Goal: Task Accomplishment & Management: Manage account settings

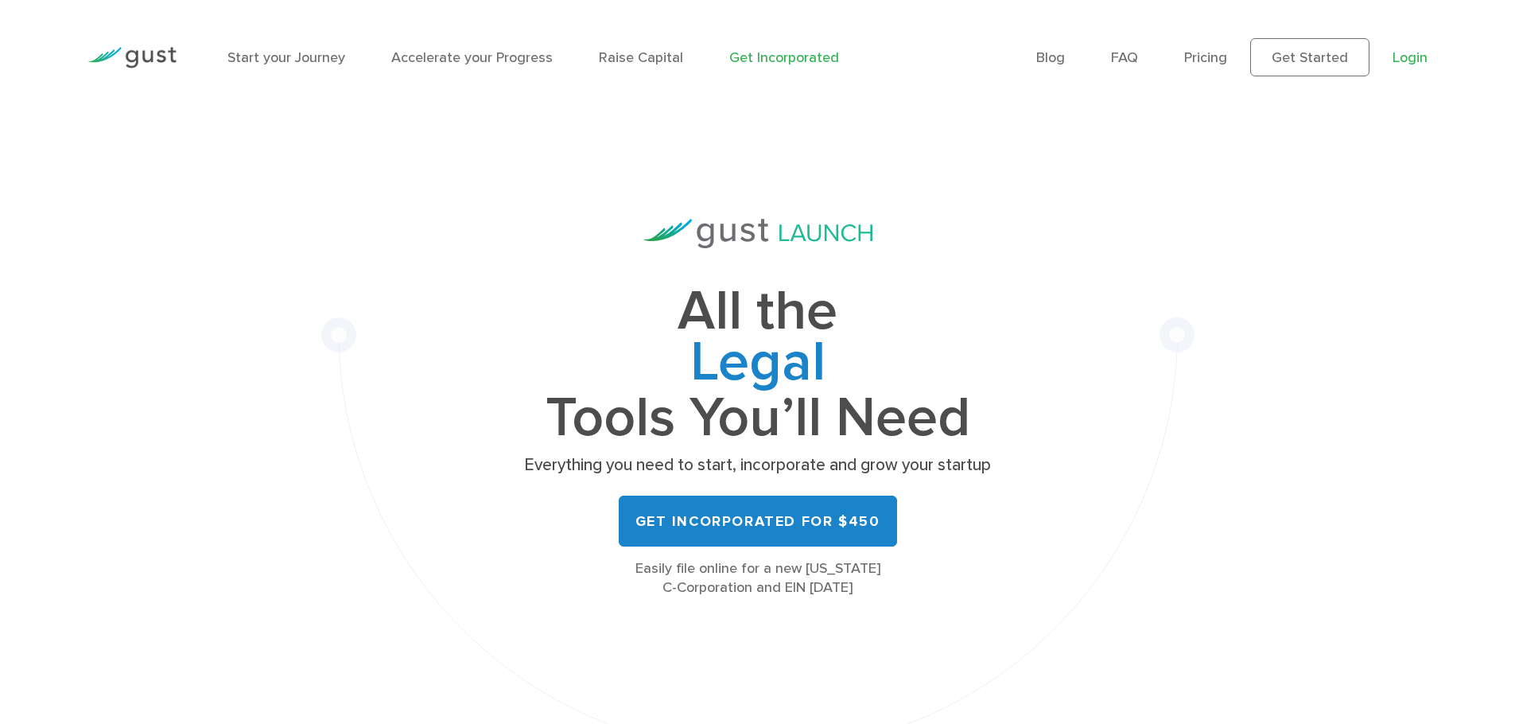
click at [1407, 60] on link "Login" at bounding box center [1410, 57] width 35 height 17
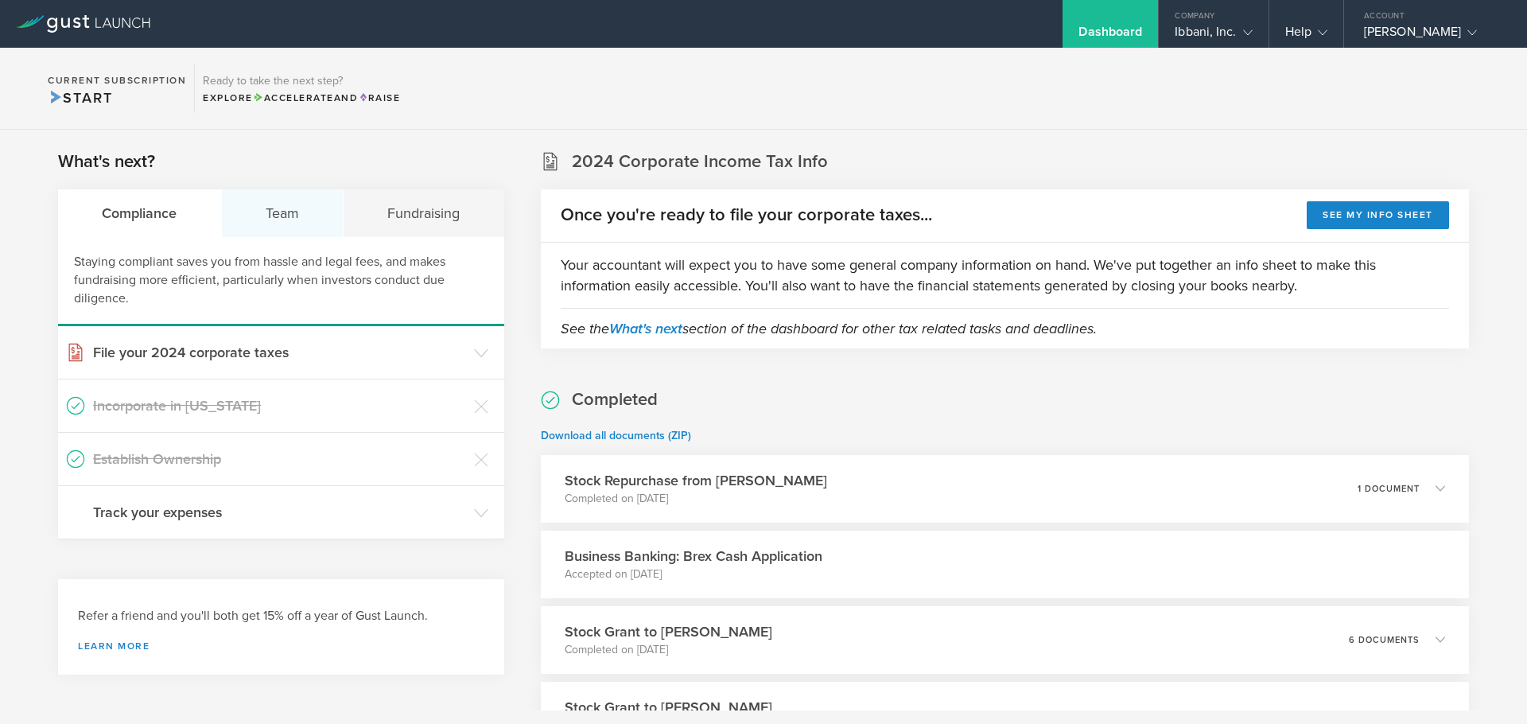
click at [268, 224] on div "Team" at bounding box center [283, 213] width 122 height 48
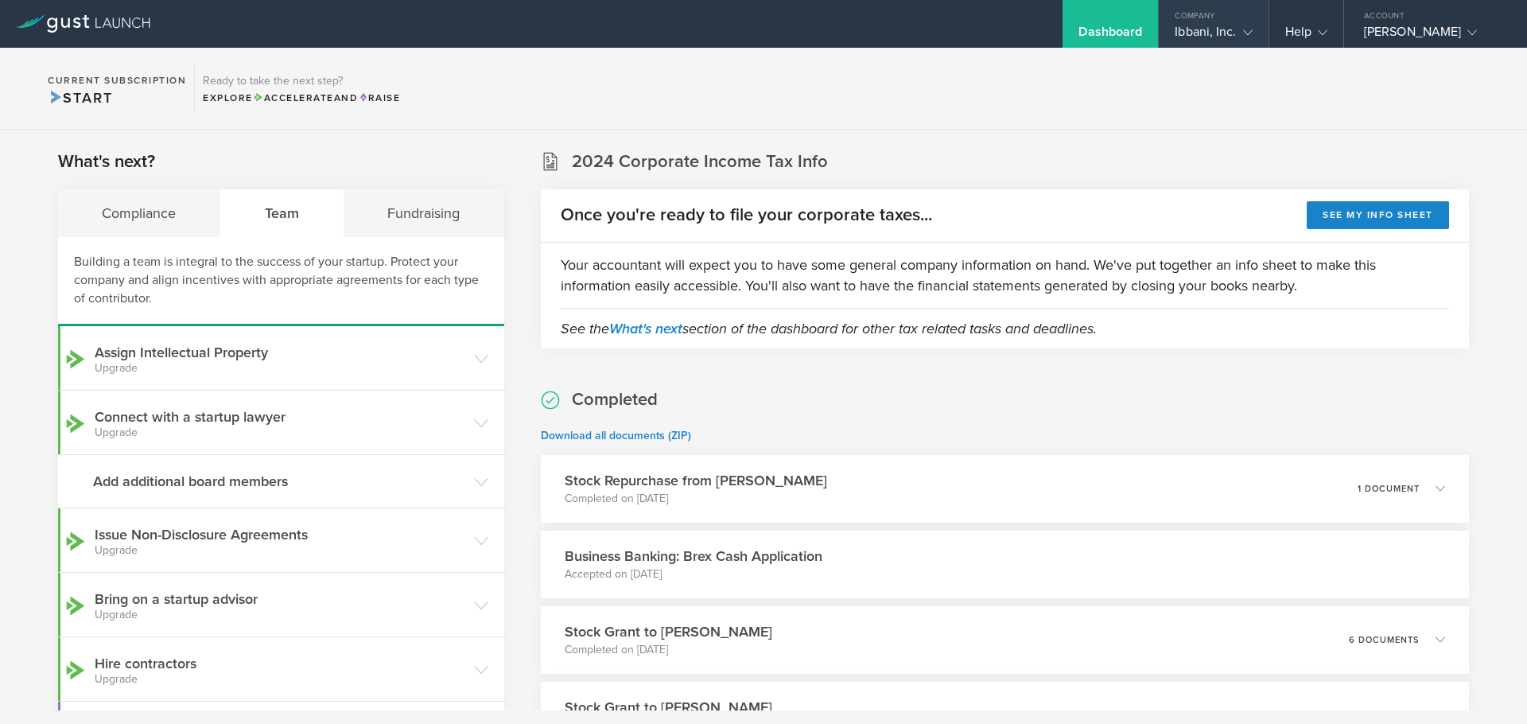
click at [1238, 29] on gust-icon at bounding box center [1245, 32] width 16 height 16
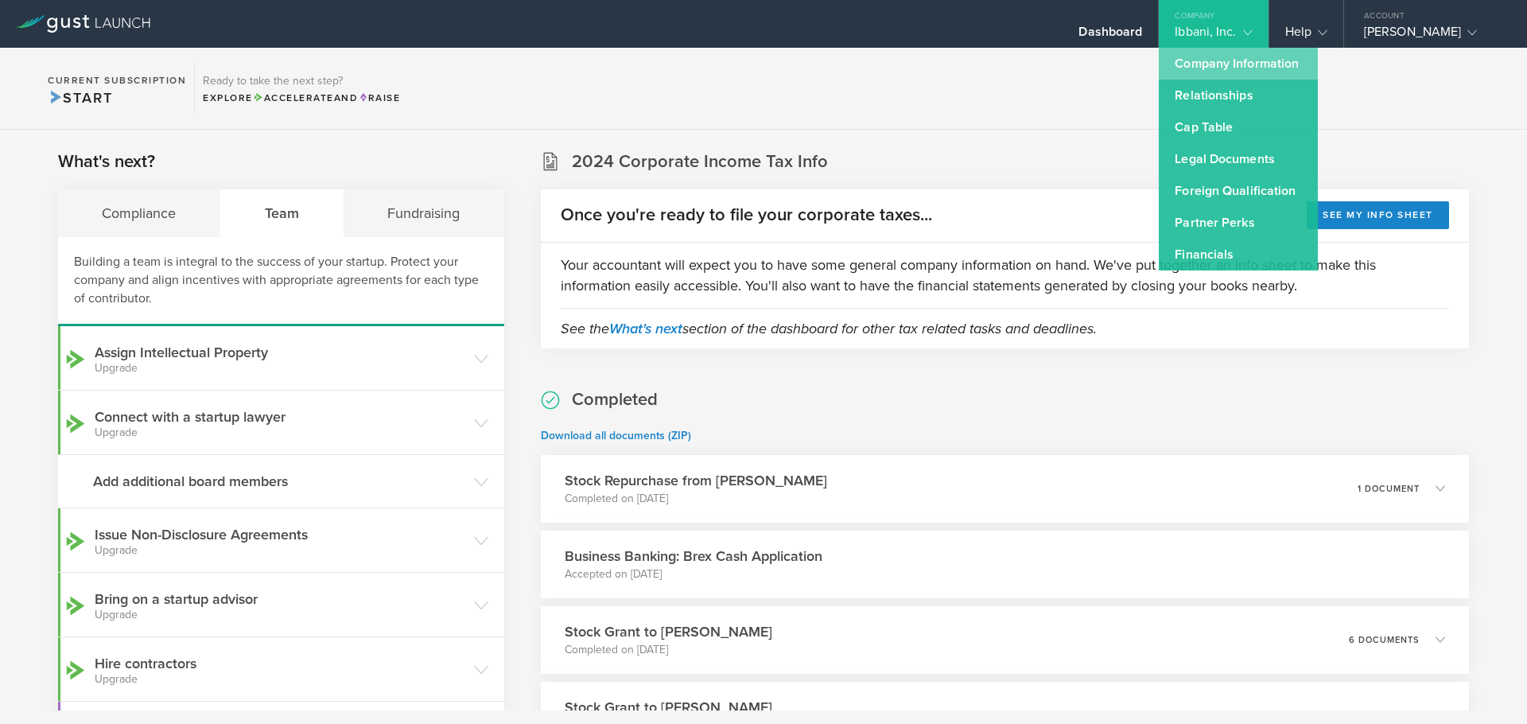
click at [1221, 67] on link "Company Information" at bounding box center [1238, 64] width 159 height 32
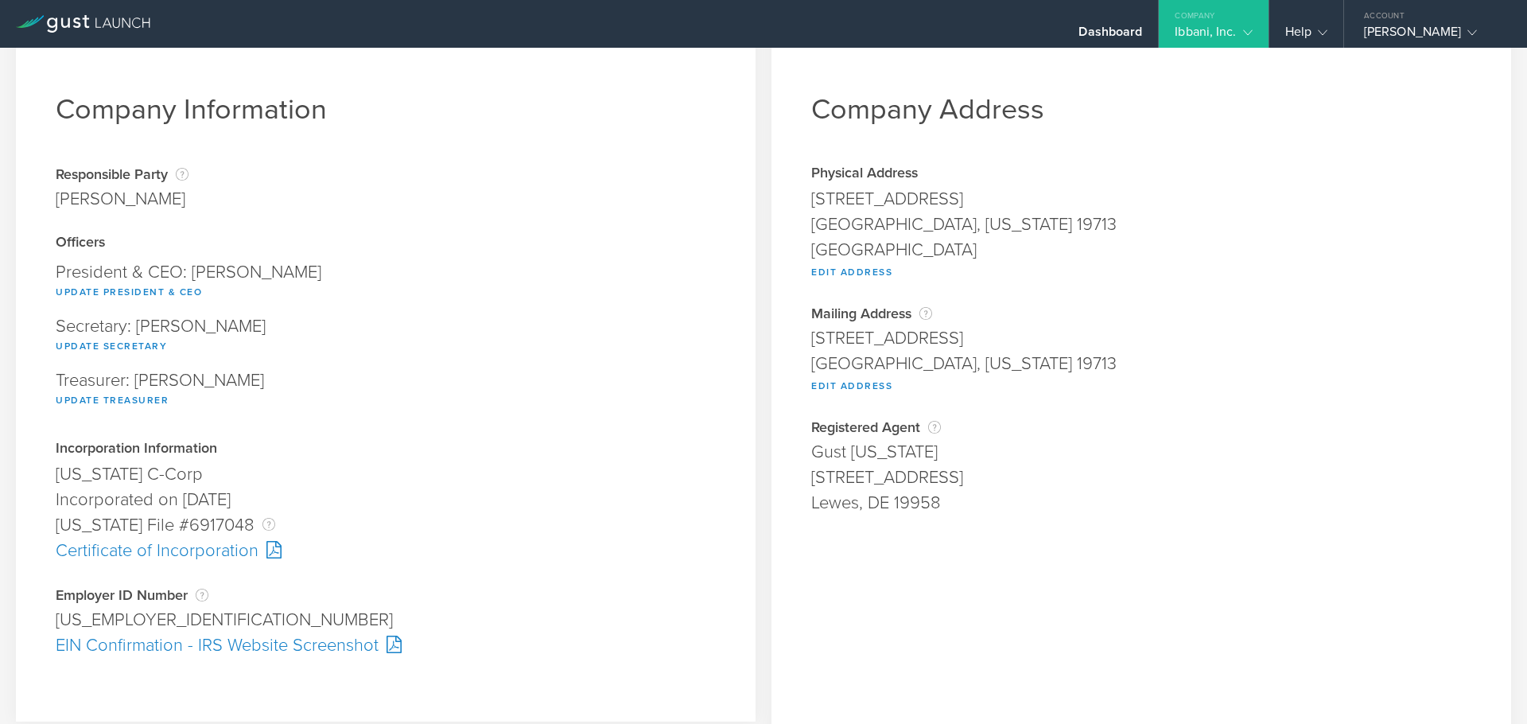
scroll to position [41, 0]
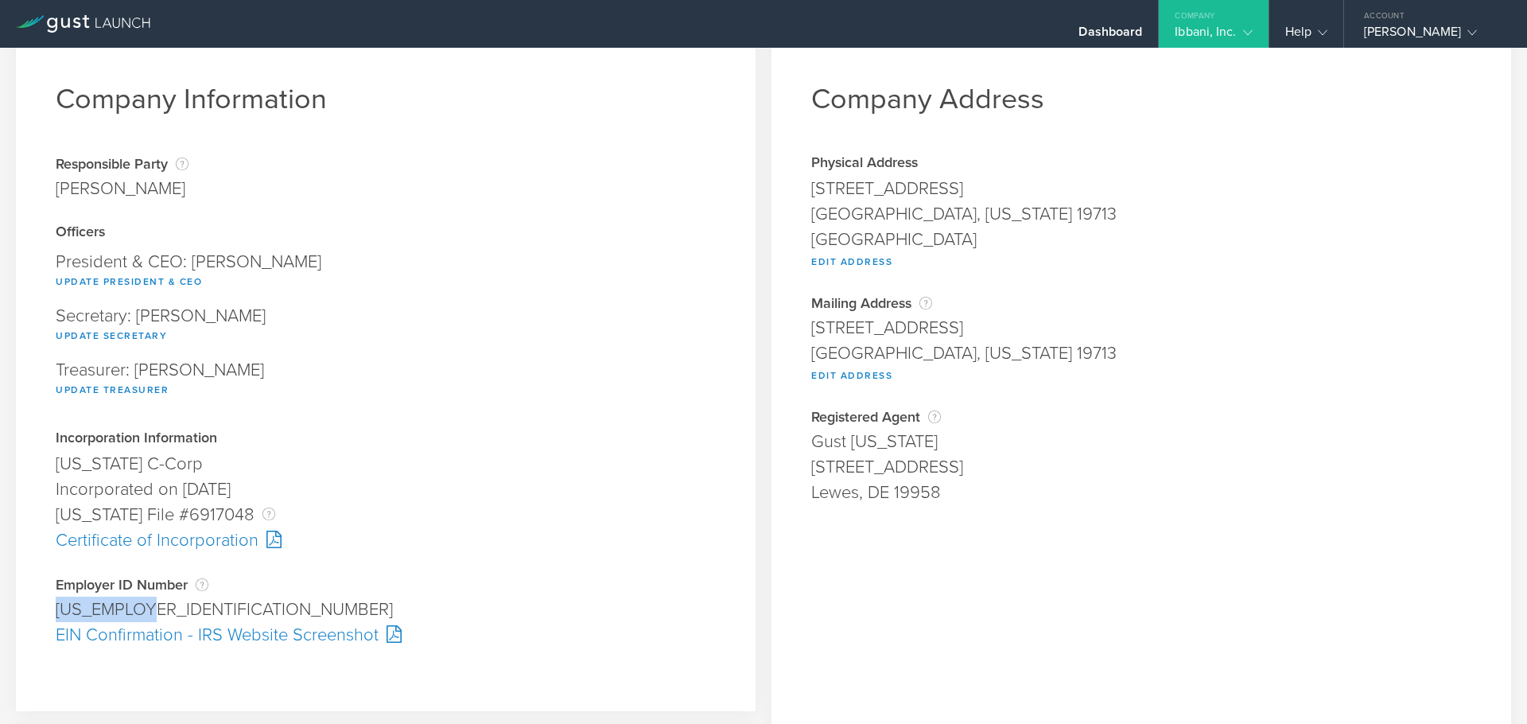
drag, startPoint x: 52, startPoint y: 608, endPoint x: 161, endPoint y: 609, distance: 109.0
click at [161, 609] on div "Company Information Responsible Party The name of the party responsible for fil…" at bounding box center [386, 367] width 740 height 688
copy div "37-2054715"
click at [398, 636] on div at bounding box center [390, 633] width 23 height 17
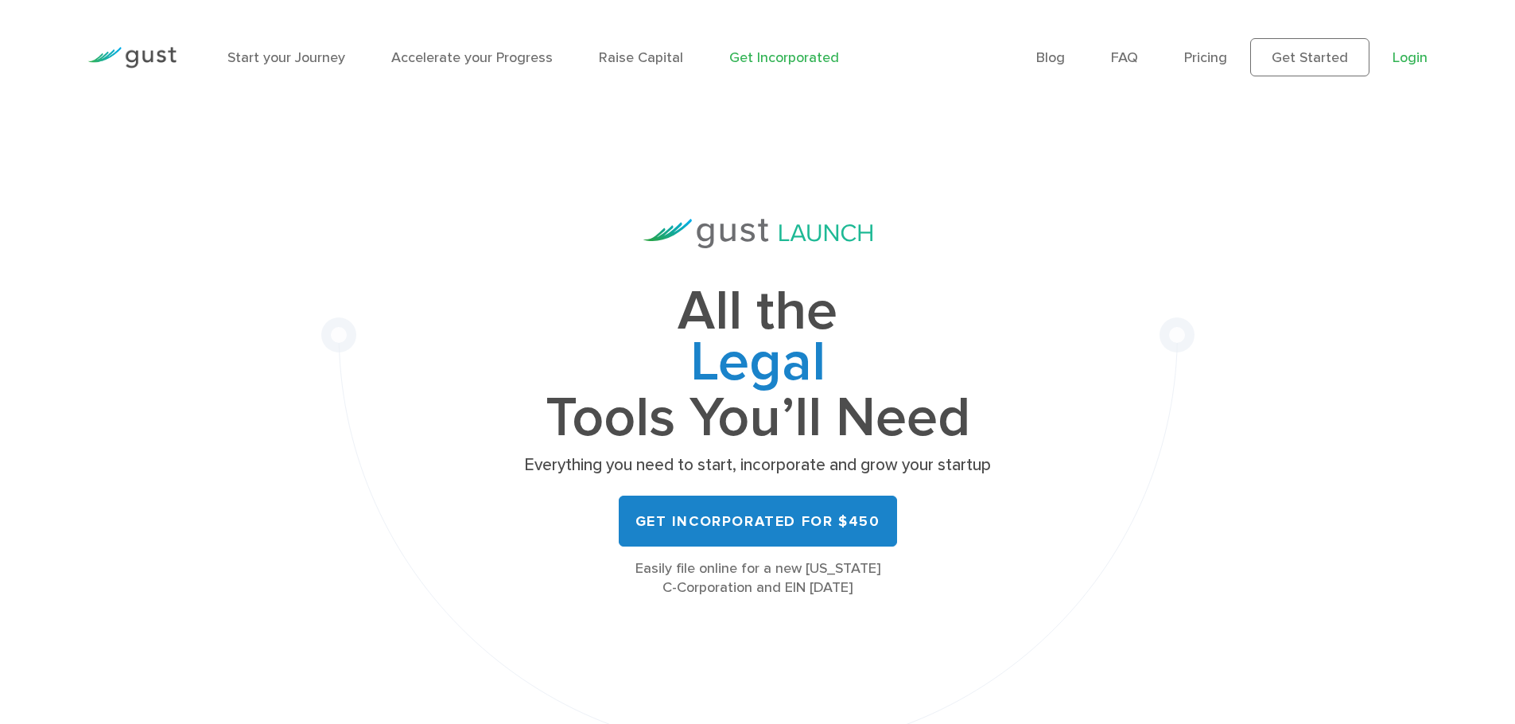
click at [1427, 64] on div "Blog FAQ Pricing Get Started Login Login" at bounding box center [1231, 57] width 415 height 86
click at [1419, 58] on link "Login" at bounding box center [1410, 57] width 35 height 17
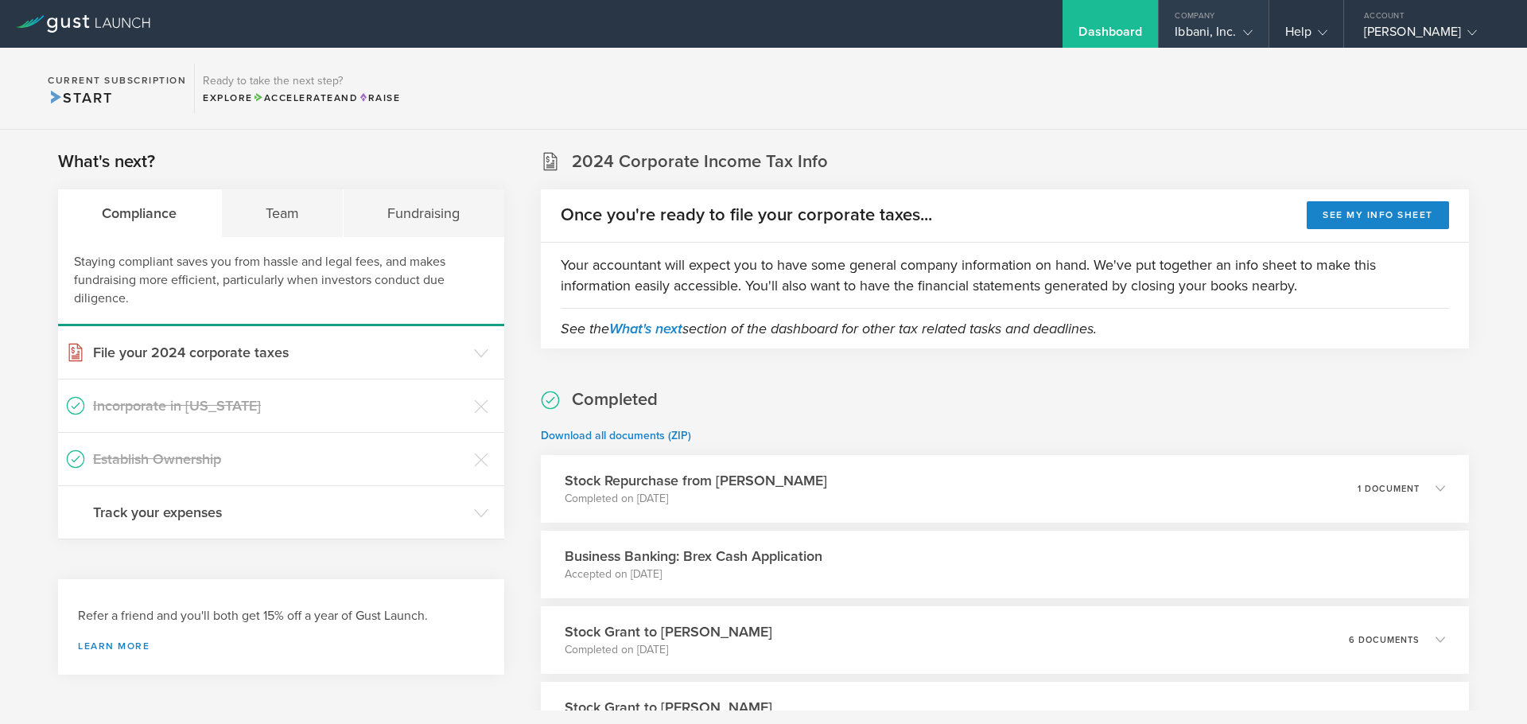
click at [1237, 37] on gust-icon at bounding box center [1245, 32] width 16 height 16
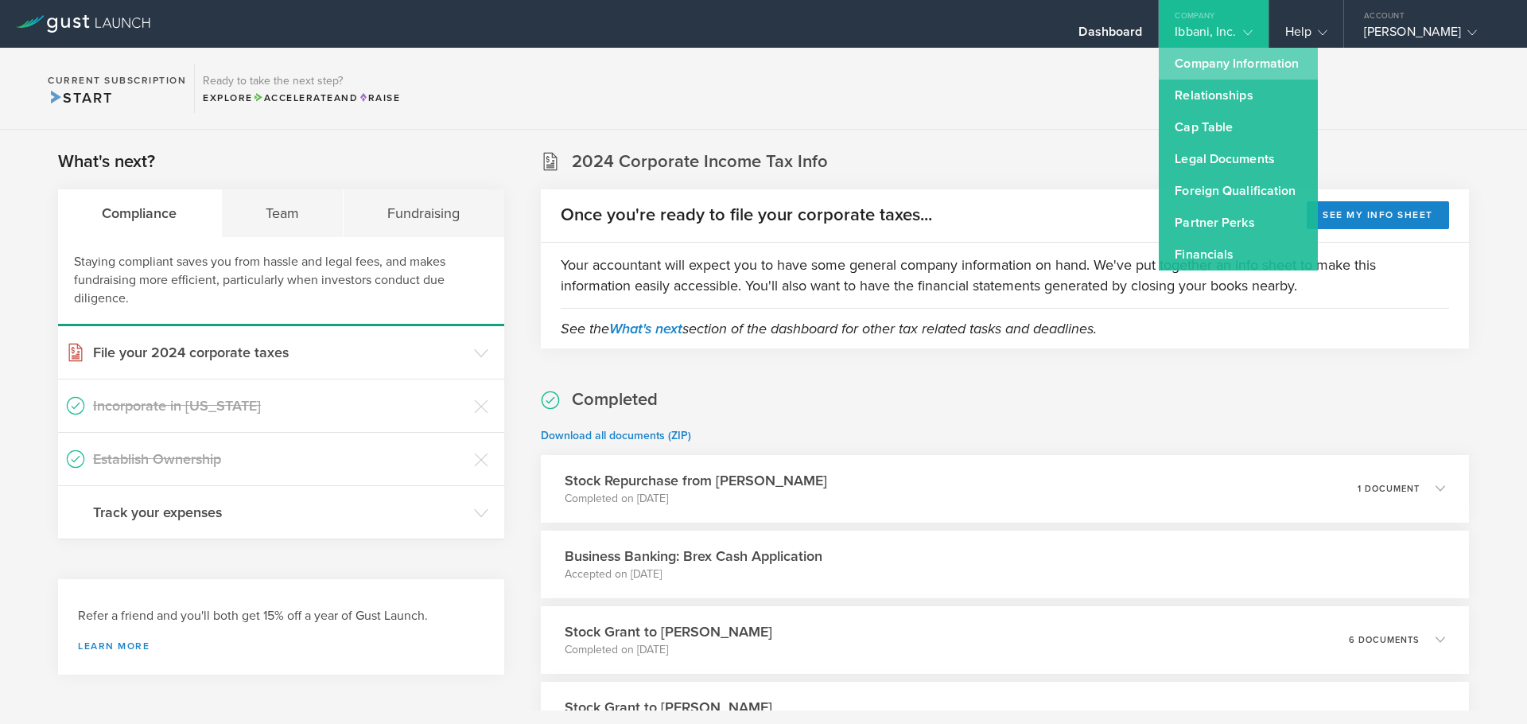
click at [1223, 62] on link "Company Information" at bounding box center [1238, 64] width 159 height 32
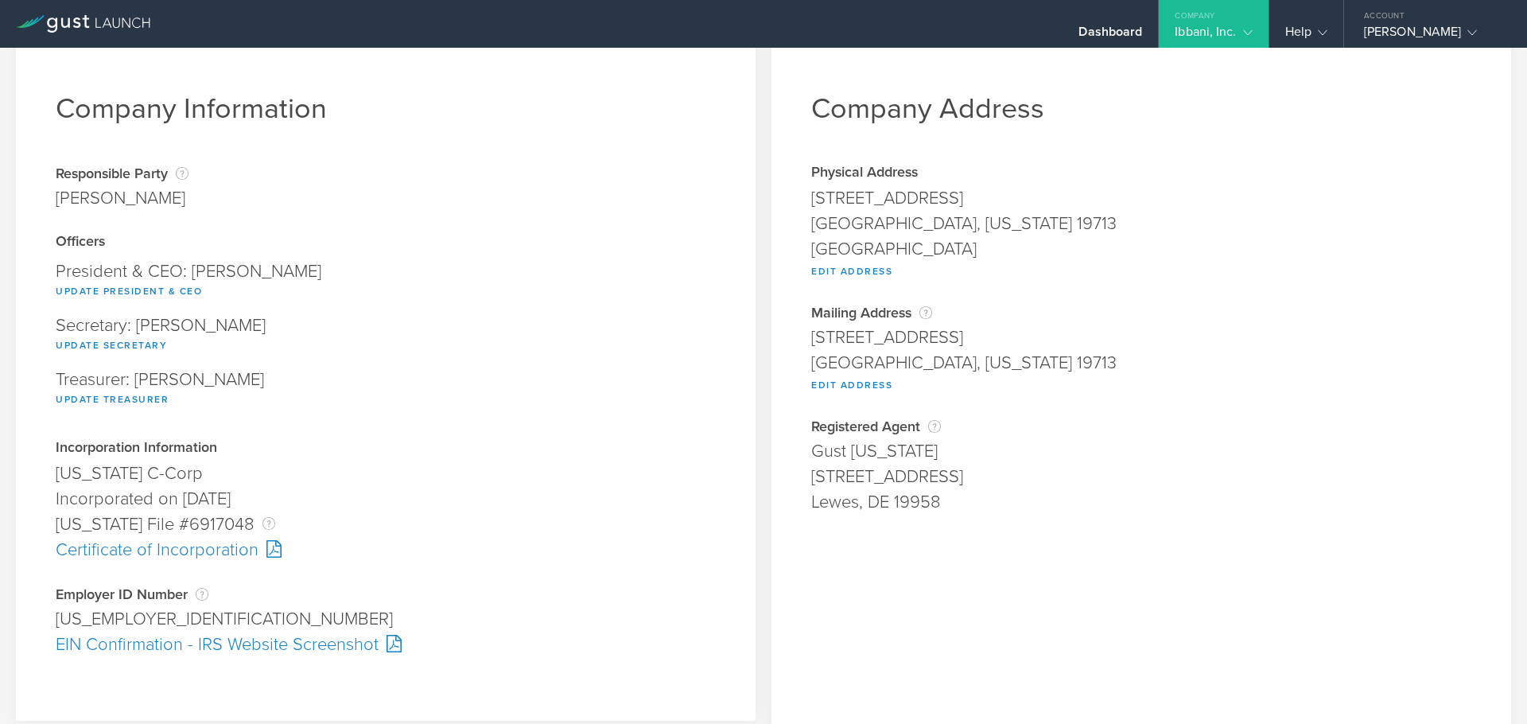
scroll to position [52, 0]
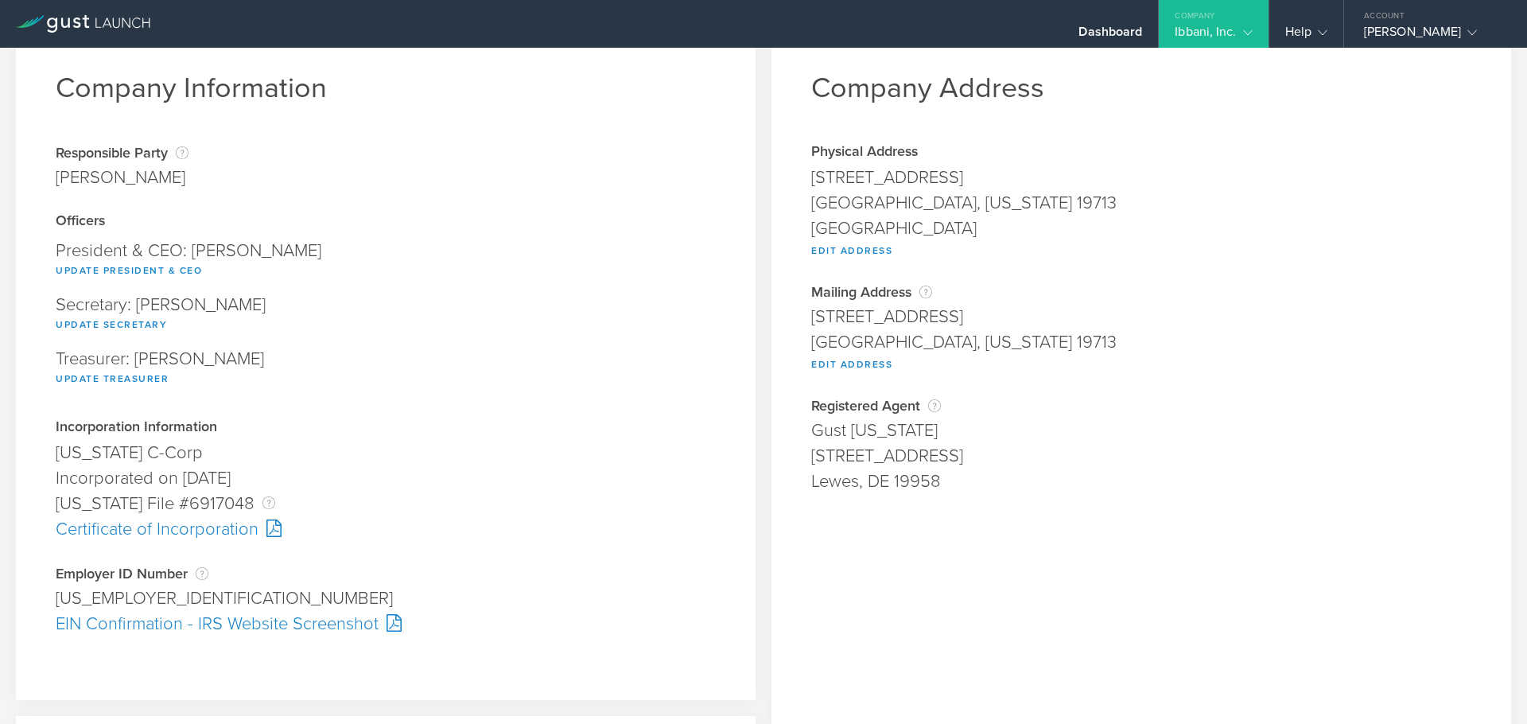
click at [205, 624] on div "EIN Confirmation - IRS Website Screenshot" at bounding box center [386, 623] width 660 height 25
click at [156, 532] on div "Certificate of Incorporation" at bounding box center [386, 528] width 660 height 25
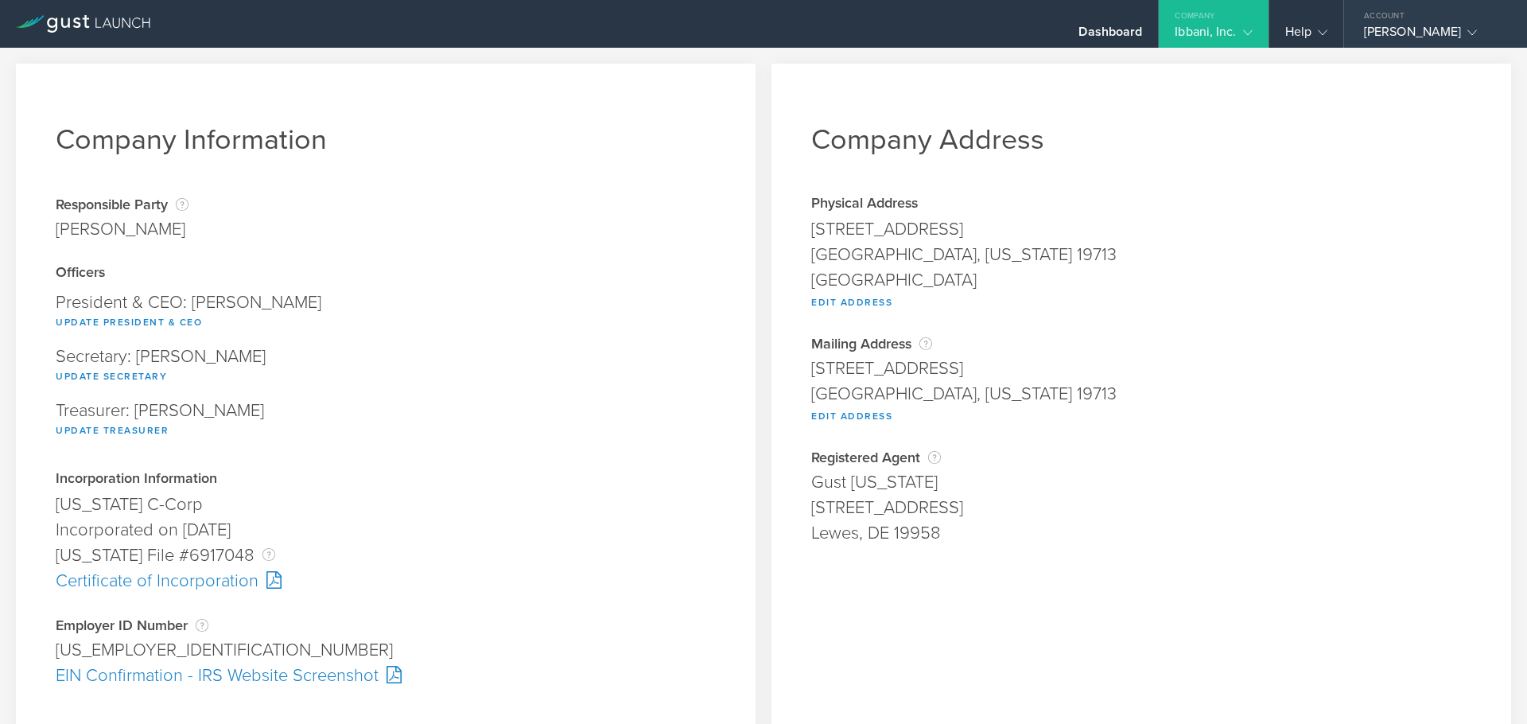
click at [1406, 35] on div "Asha Sharath" at bounding box center [1431, 36] width 135 height 24
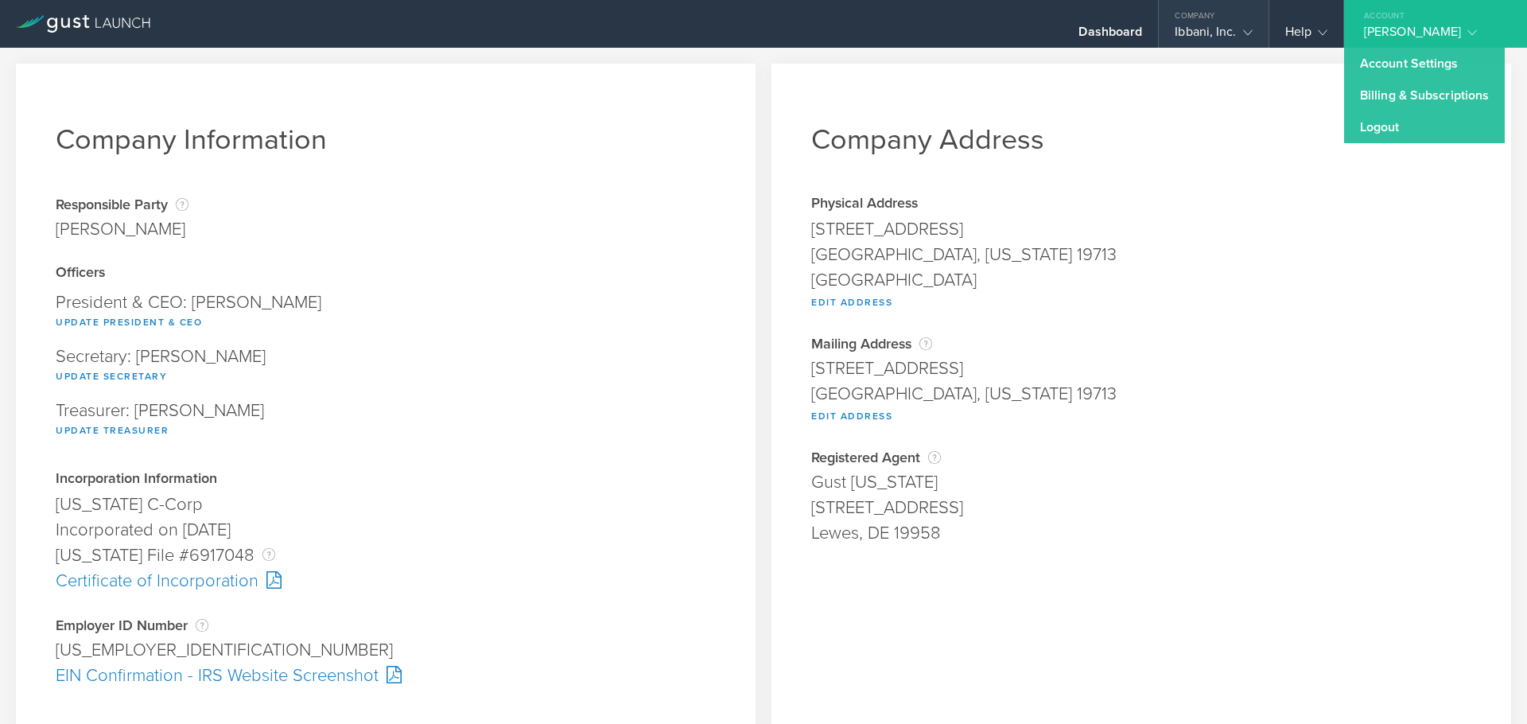
click at [1213, 37] on div "Ibbani, Inc." at bounding box center [1213, 36] width 77 height 24
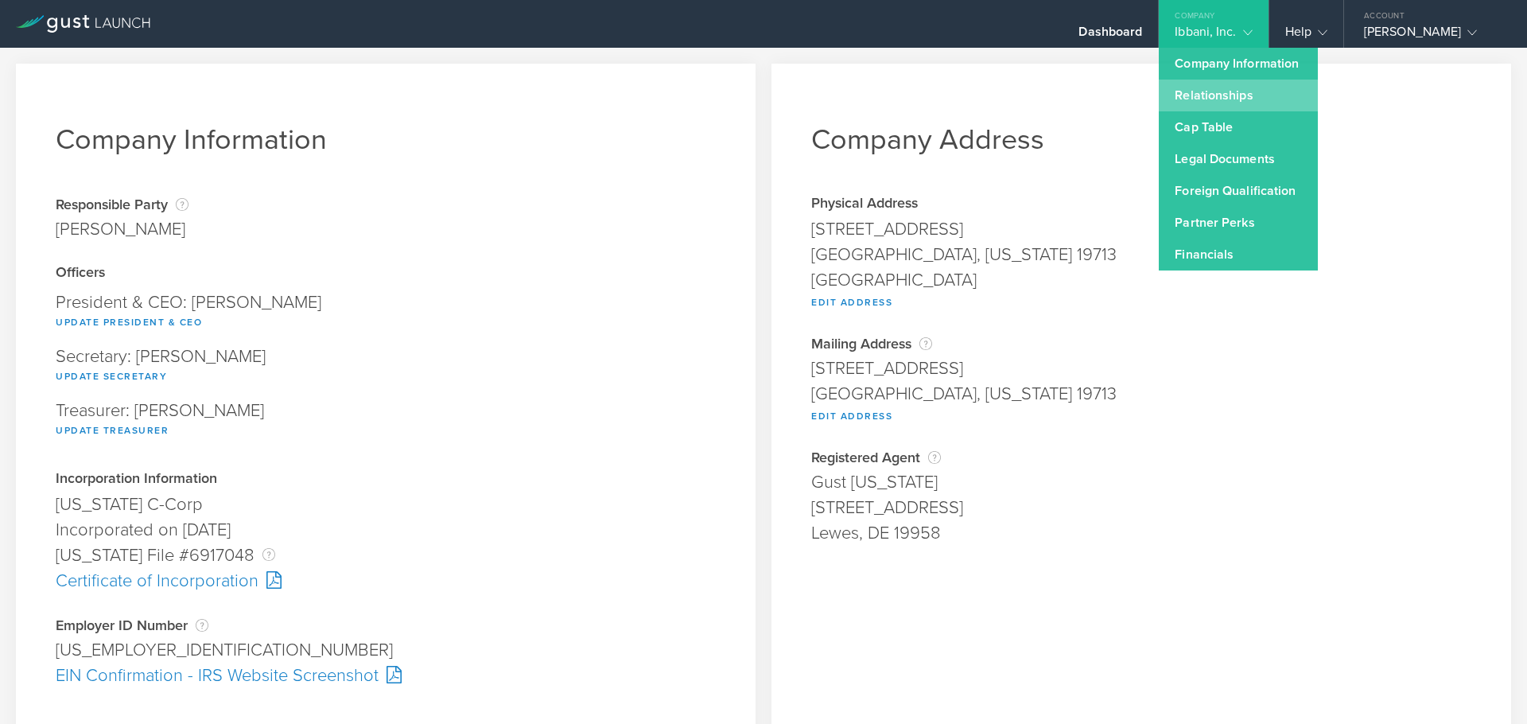
click at [1218, 103] on link "Relationships" at bounding box center [1238, 96] width 159 height 32
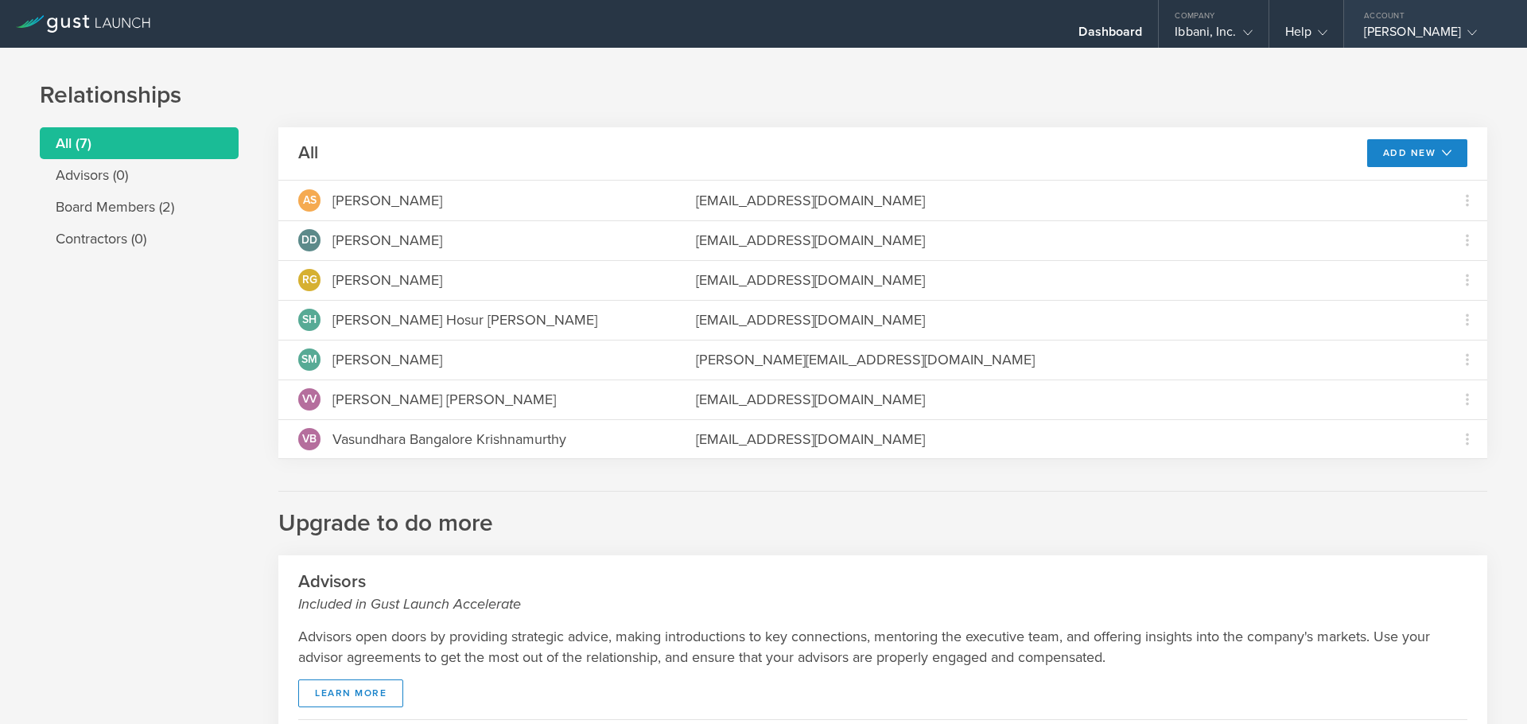
click at [1417, 28] on div "Asha Sharath" at bounding box center [1431, 36] width 135 height 24
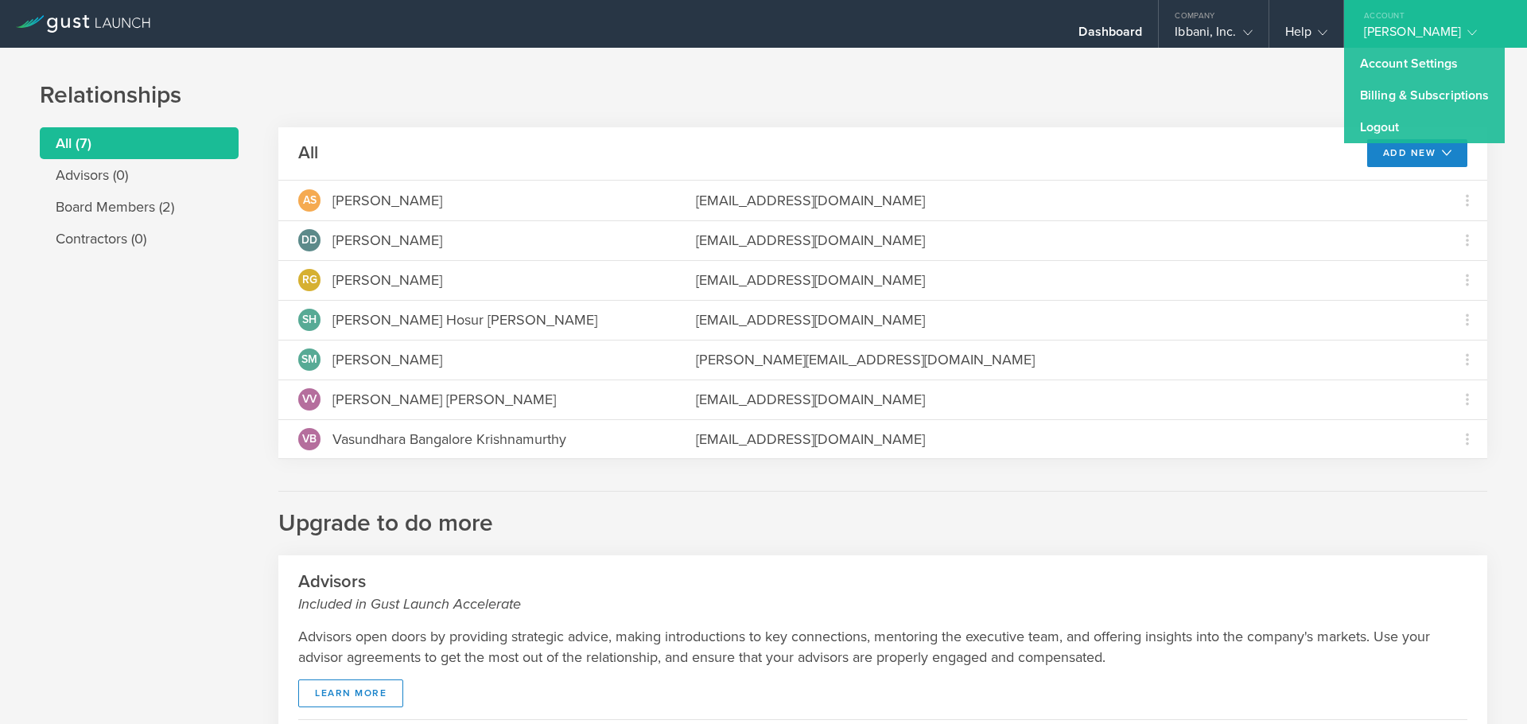
click at [1419, 28] on div "Asha Sharath" at bounding box center [1431, 36] width 135 height 24
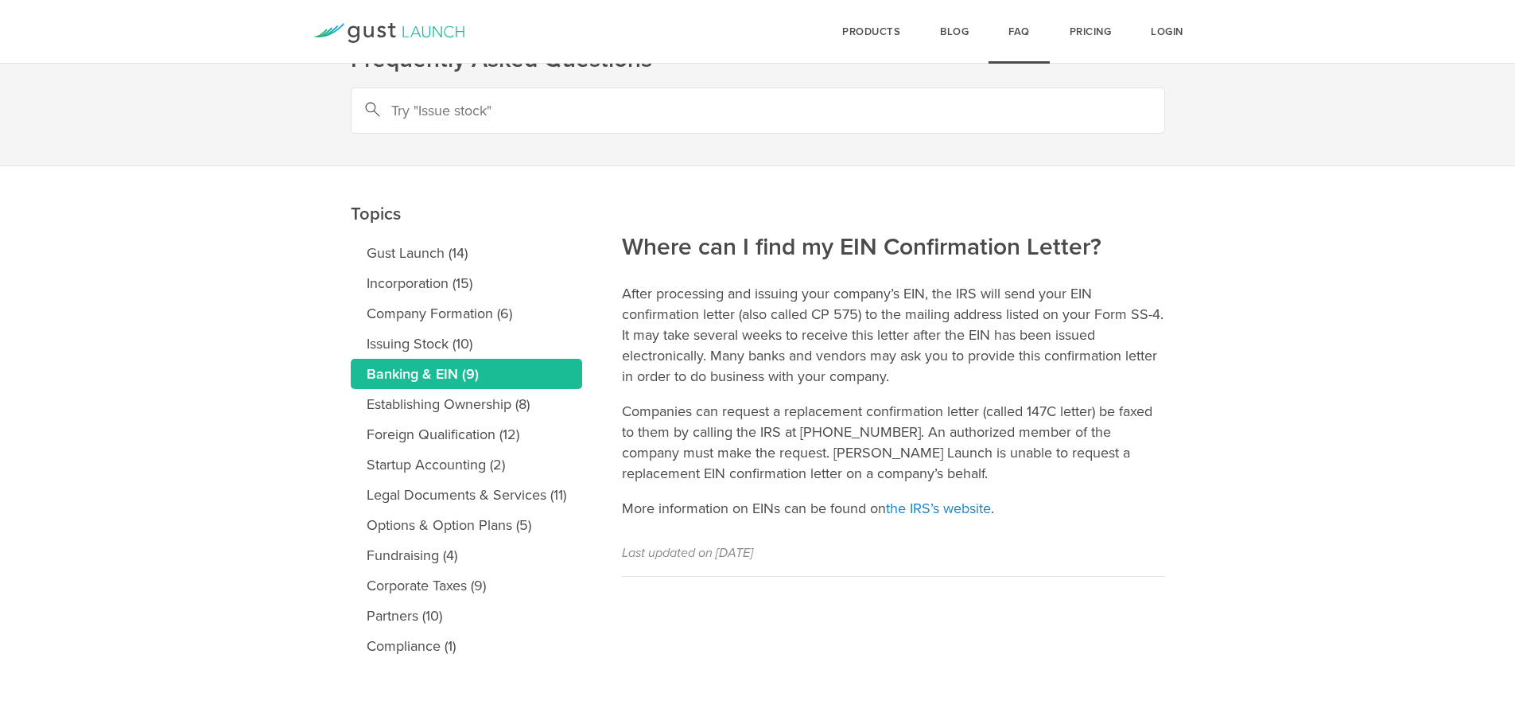
scroll to position [52, 0]
